Goal: Transaction & Acquisition: Purchase product/service

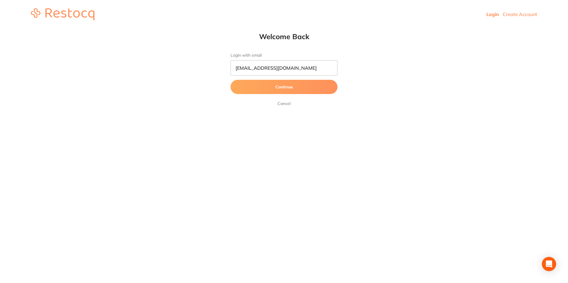
type input "[EMAIL_ADDRESS][DOMAIN_NAME]"
click at [230, 80] on button "Continue" at bounding box center [283, 87] width 107 height 14
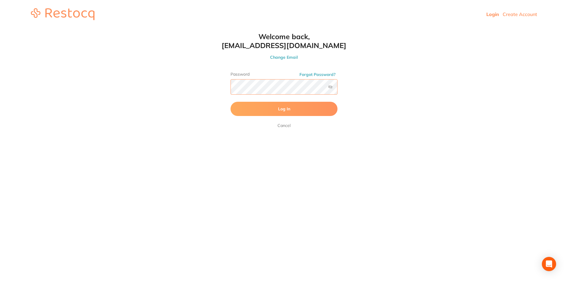
click at [230, 102] on button "Log In" at bounding box center [283, 109] width 107 height 14
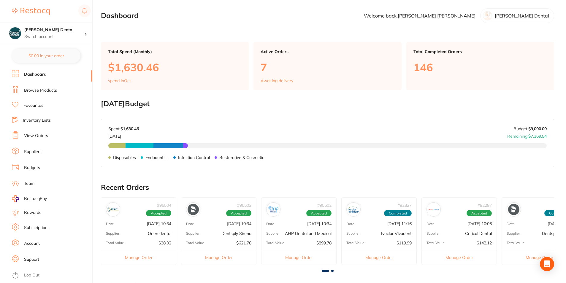
click at [44, 89] on link "Browse Products" at bounding box center [40, 91] width 33 height 6
click at [37, 88] on link "Browse Products" at bounding box center [40, 91] width 33 height 6
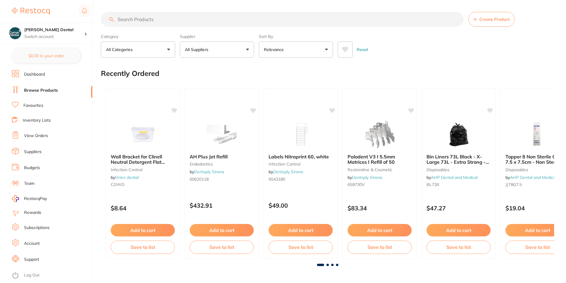
click at [151, 19] on input "search" at bounding box center [282, 19] width 363 height 15
click at [247, 47] on button "All Suppliers" at bounding box center [217, 50] width 74 height 16
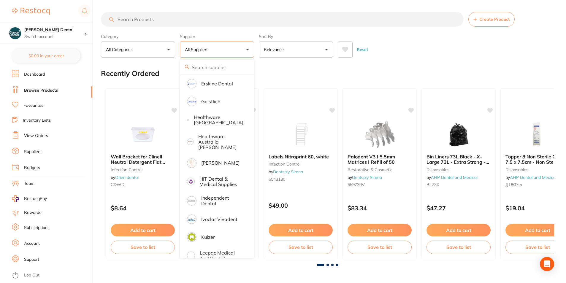
scroll to position [267, 0]
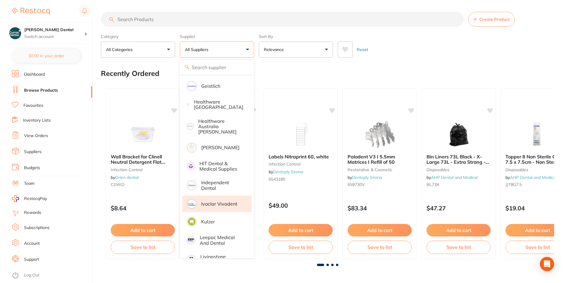
click at [216, 197] on li "Ivoclar Vivadent" at bounding box center [216, 204] width 69 height 17
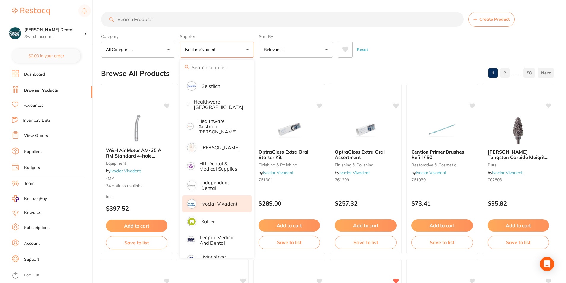
click at [144, 19] on input "search" at bounding box center [282, 19] width 363 height 15
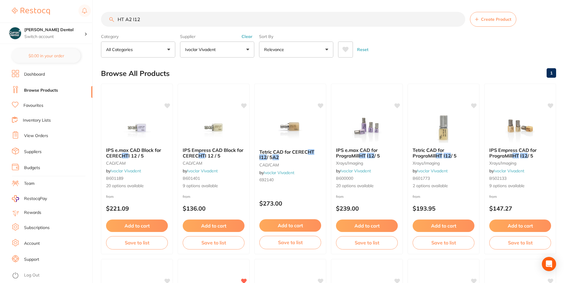
scroll to position [0, 0]
type input "HT A2 I12"
click at [135, 152] on span "IPS e.max CAD Block for CEREC" at bounding box center [134, 153] width 56 height 12
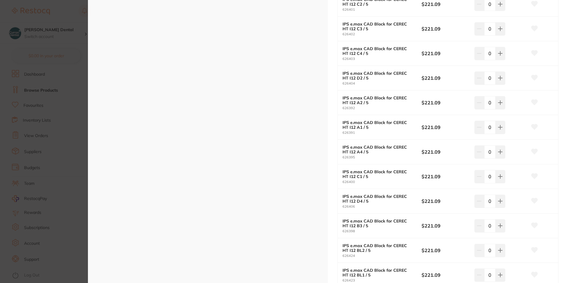
scroll to position [148, 0]
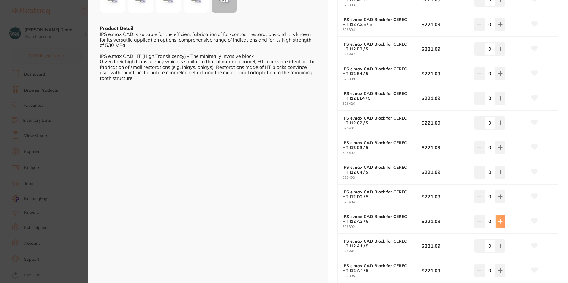
click at [498, 223] on icon at bounding box center [500, 221] width 5 height 5
type input "2"
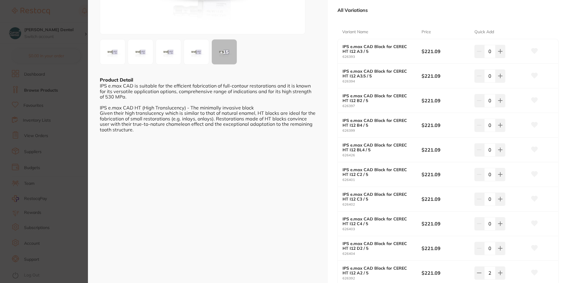
scroll to position [89, 0]
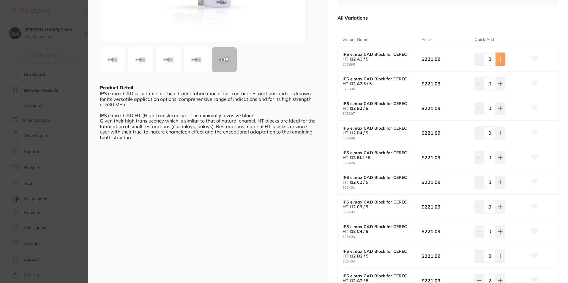
click at [498, 61] on icon at bounding box center [500, 59] width 5 height 5
type input "3"
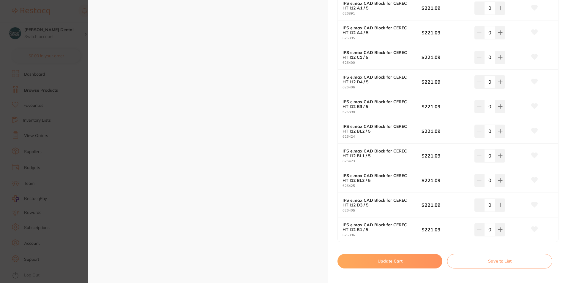
scroll to position [445, 0]
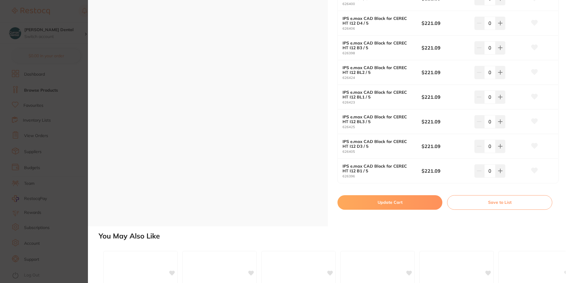
click at [383, 204] on button "Update Cart" at bounding box center [389, 202] width 105 height 14
checkbox input "false"
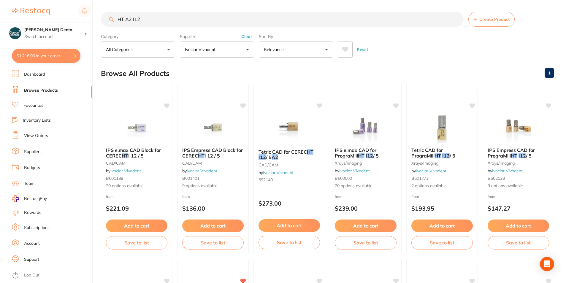
click at [132, 18] on input "HT A2 I12" at bounding box center [282, 19] width 363 height 15
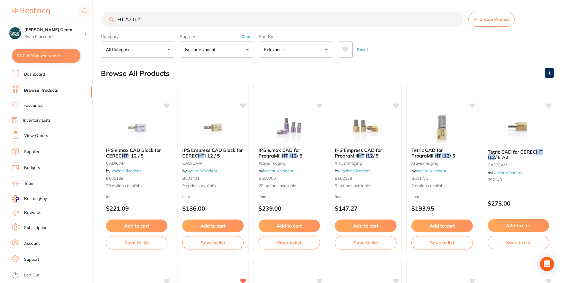
click at [135, 18] on input "HT A3 I12" at bounding box center [282, 19] width 363 height 15
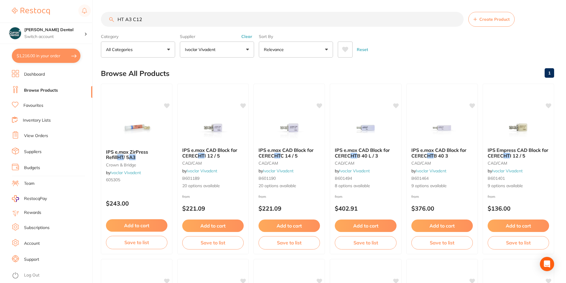
click at [143, 20] on input "HT A3 C12" at bounding box center [282, 19] width 363 height 15
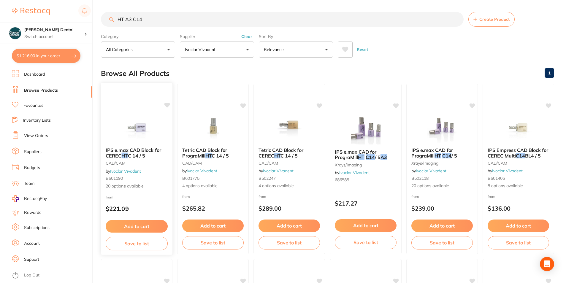
type input "HT A3 C14"
click at [143, 151] on span "IPS e.max CAD Block for CEREC" at bounding box center [134, 153] width 56 height 12
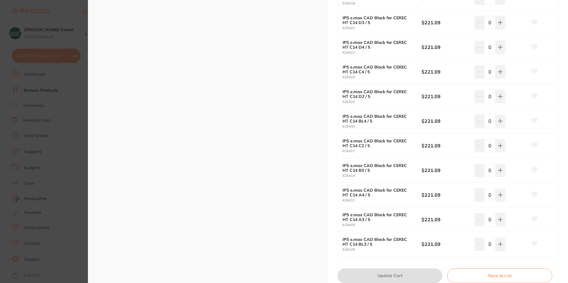
scroll to position [386, 0]
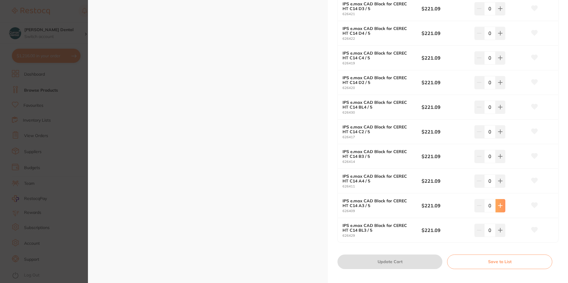
click at [501, 203] on button at bounding box center [500, 205] width 10 height 13
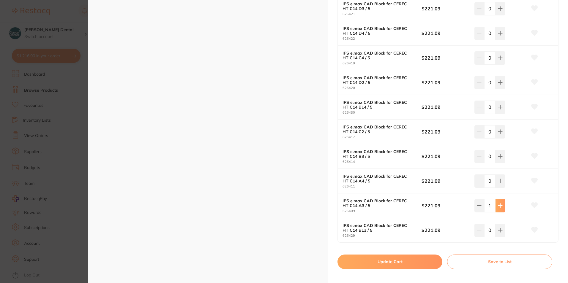
click at [501, 203] on button at bounding box center [500, 205] width 10 height 13
type input "2"
click at [390, 262] on button "Update Cart" at bounding box center [389, 262] width 105 height 14
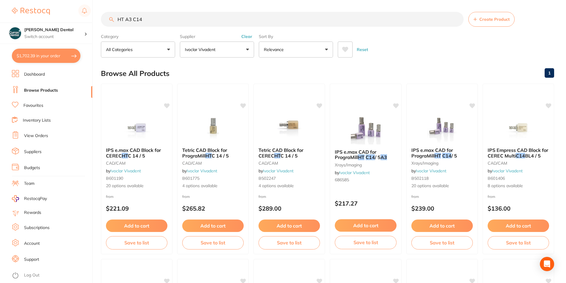
click at [122, 18] on input "HT A3 C14" at bounding box center [282, 19] width 363 height 15
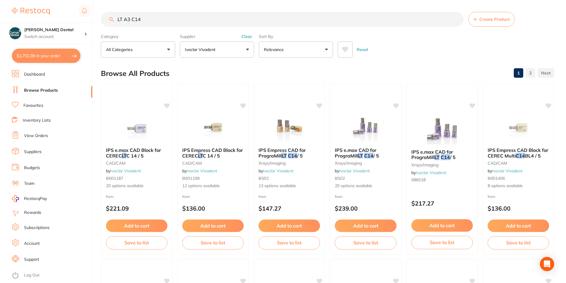
click at [129, 20] on input "LT A3 C14" at bounding box center [282, 19] width 363 height 15
click at [135, 18] on input "LT A2 C14" at bounding box center [282, 19] width 363 height 15
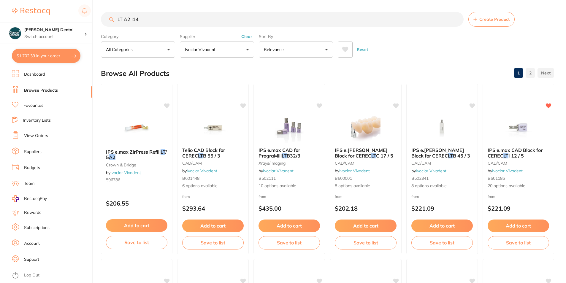
click at [142, 21] on input "LT A2 I14" at bounding box center [282, 19] width 363 height 15
type input "LT A2 I12"
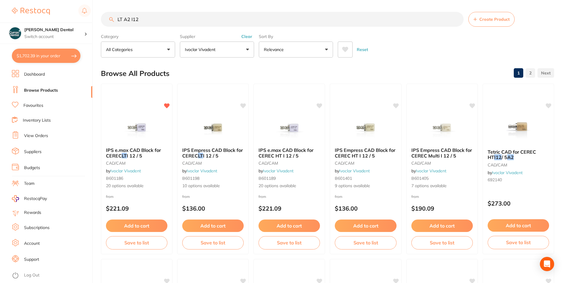
click at [119, 155] on span "IPS e.max CAD Block for CEREC" at bounding box center [133, 152] width 55 height 11
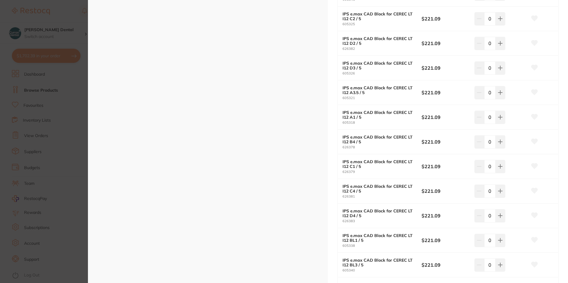
scroll to position [386, 0]
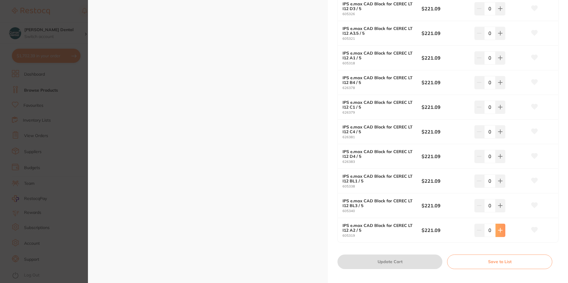
click at [500, 232] on icon at bounding box center [500, 230] width 5 height 5
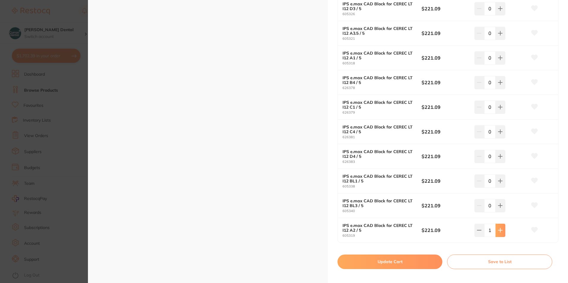
click at [501, 232] on icon at bounding box center [500, 230] width 5 height 5
type input "2"
click at [405, 261] on button "Update Cart" at bounding box center [389, 262] width 105 height 14
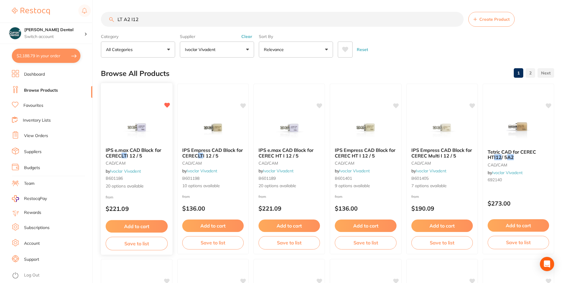
click at [141, 150] on span "IPS e.max CAD Block for CEREC" at bounding box center [134, 153] width 56 height 12
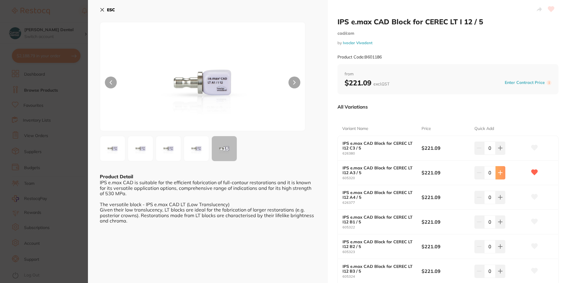
click at [498, 173] on icon at bounding box center [500, 172] width 5 height 5
type input "2"
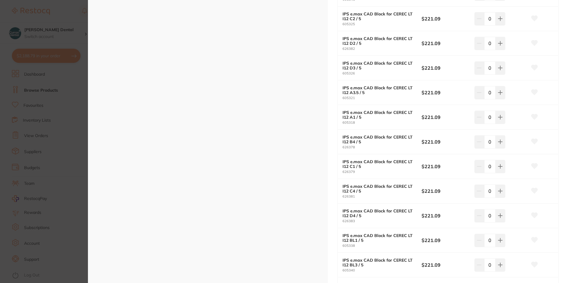
scroll to position [445, 0]
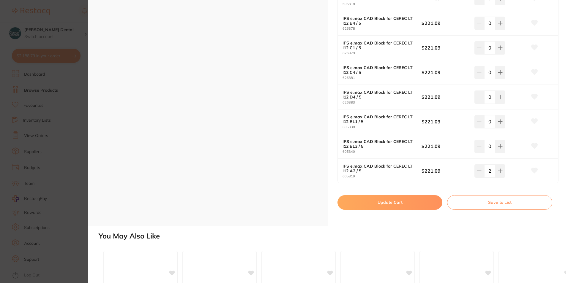
click at [386, 205] on button "Update Cart" at bounding box center [389, 202] width 105 height 14
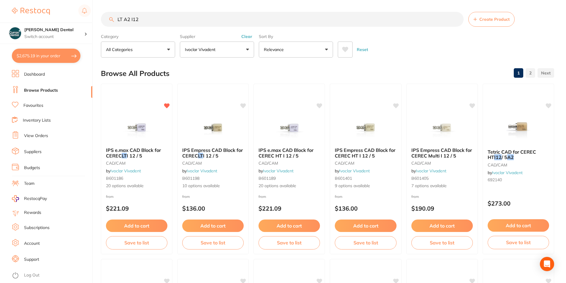
click at [130, 18] on input "LT A2 I12" at bounding box center [282, 19] width 363 height 15
click at [132, 18] on input "LT A3 I12" at bounding box center [282, 19] width 363 height 15
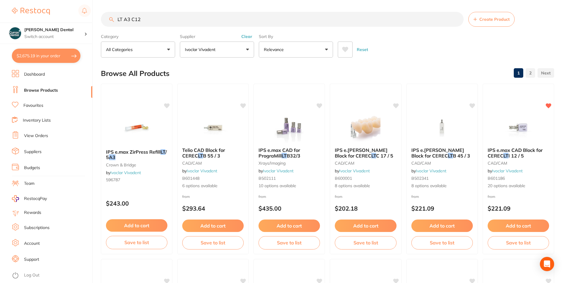
click at [140, 18] on input "LT A3 C12" at bounding box center [282, 19] width 363 height 15
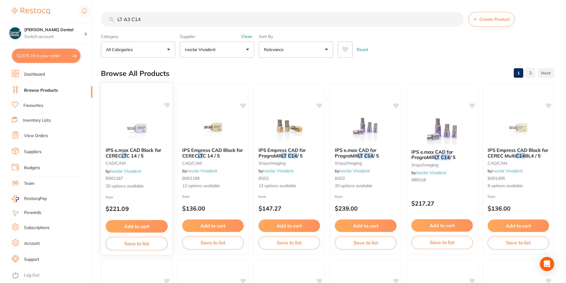
type input "LT A3 C14"
click at [135, 153] on span "C 14 / 5" at bounding box center [136, 156] width 18 height 6
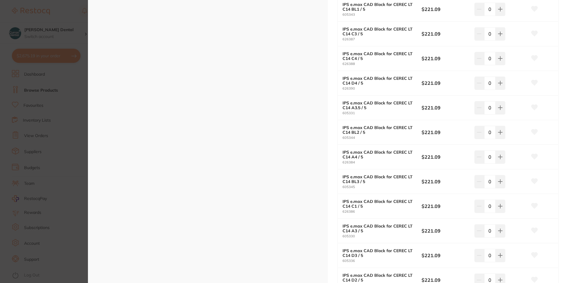
scroll to position [297, 0]
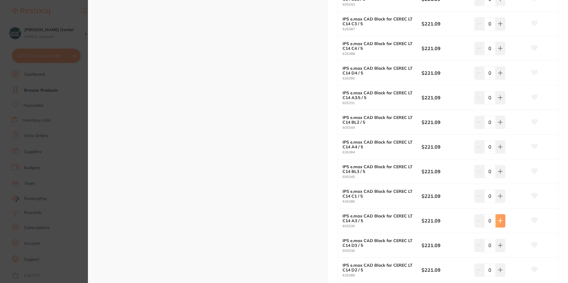
click at [499, 223] on icon at bounding box center [500, 221] width 5 height 5
type input "1"
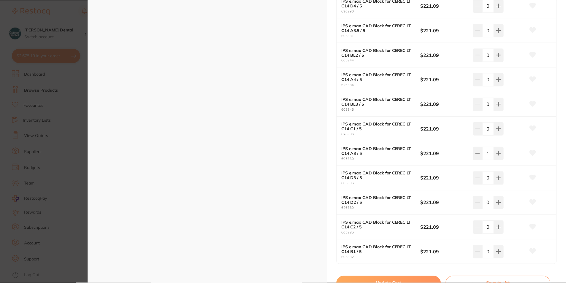
scroll to position [416, 0]
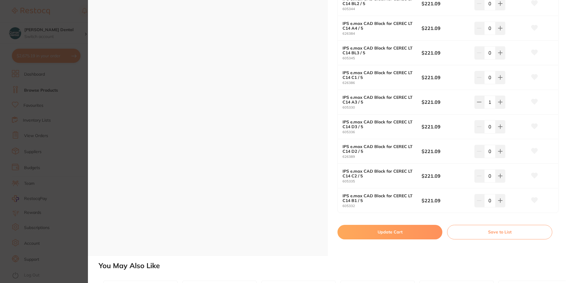
click at [384, 230] on button "Update Cart" at bounding box center [389, 232] width 105 height 14
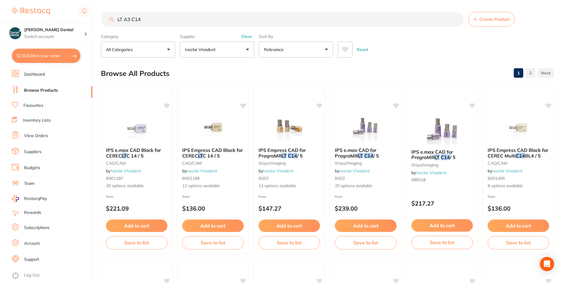
scroll to position [0, 0]
drag, startPoint x: 145, startPoint y: 18, endPoint x: 98, endPoint y: 23, distance: 47.2
click at [98, 23] on div "$2,918.39 [PERSON_NAME] Dental Switch account [PERSON_NAME] Dental $2,918.39 in…" at bounding box center [283, 141] width 566 height 283
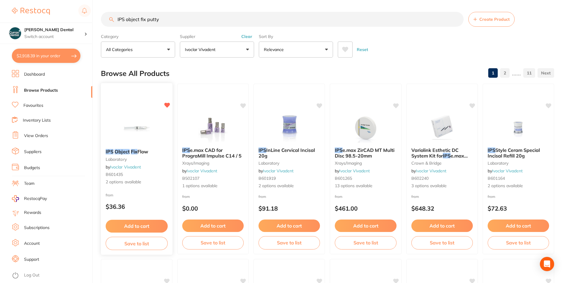
type input "IPS object fix putty"
click at [127, 150] on em "Object" at bounding box center [122, 152] width 15 height 6
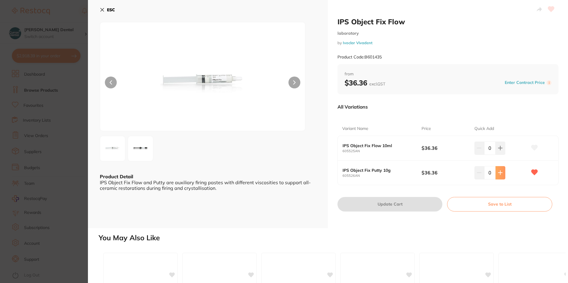
click at [498, 173] on icon at bounding box center [500, 172] width 5 height 5
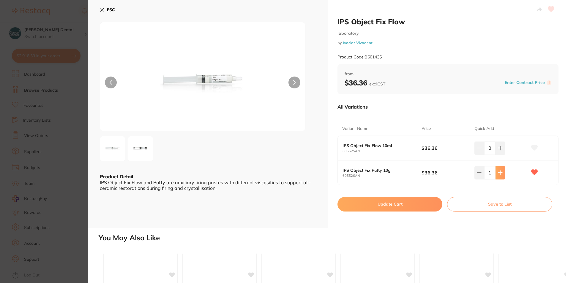
click at [498, 174] on icon at bounding box center [500, 172] width 5 height 5
type input "3"
click at [392, 205] on button "Update Cart" at bounding box center [389, 204] width 105 height 14
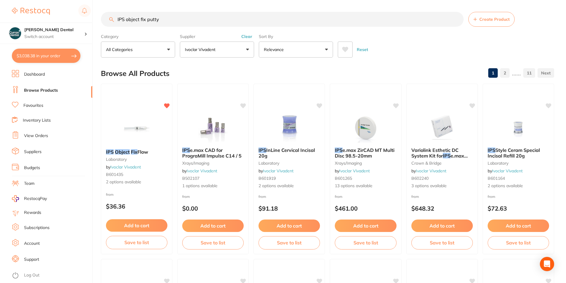
click at [55, 57] on button "$3,038.38 in your order" at bounding box center [46, 56] width 69 height 14
checkbox input "true"
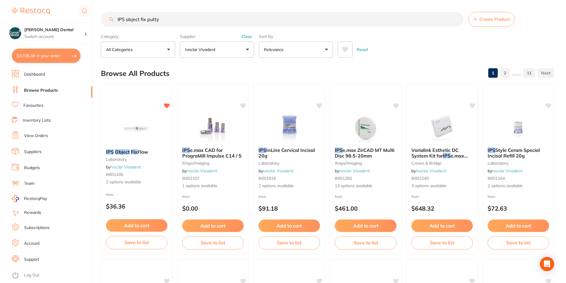
checkbox input "true"
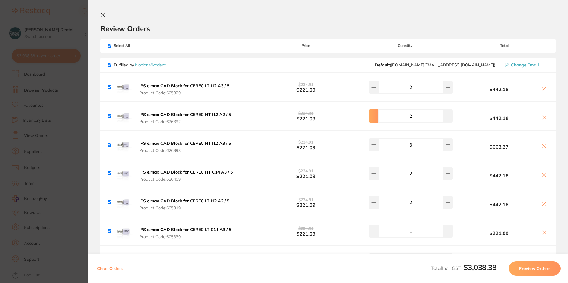
click at [374, 116] on icon at bounding box center [373, 116] width 5 height 5
type input "1"
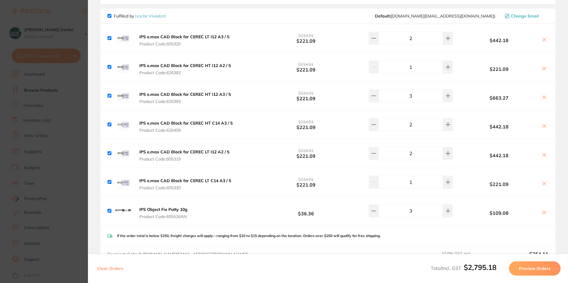
scroll to position [59, 0]
